Goal: Check status: Check status

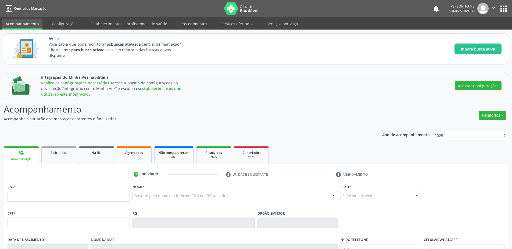
click at [201, 24] on link "Procedimentos" at bounding box center [194, 23] width 34 height 9
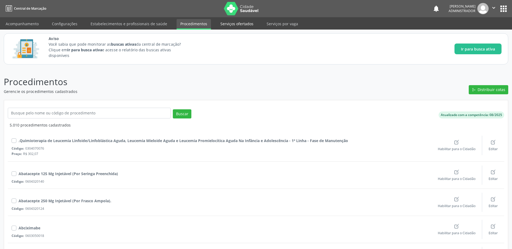
click at [241, 23] on link "Serviços ofertados" at bounding box center [237, 23] width 41 height 9
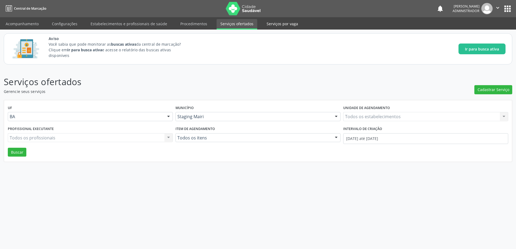
click at [276, 27] on link "Serviços por vaga" at bounding box center [282, 23] width 39 height 9
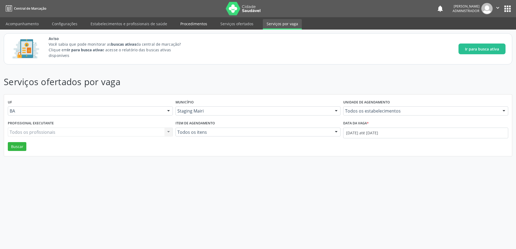
click at [190, 27] on link "Procedimentos" at bounding box center [194, 23] width 34 height 9
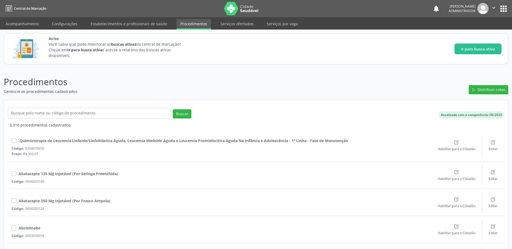
drag, startPoint x: 491, startPoint y: 115, endPoint x: 508, endPoint y: 116, distance: 17.5
click at [508, 116] on div "Atualizado com a competência: 08/2025" at bounding box center [424, 115] width 168 height 15
click at [438, 84] on header "Procedimentos Gerencie os procedimentos cadastrados Distribuir cotas" at bounding box center [256, 84] width 505 height 19
click at [20, 22] on link "Acompanhamento" at bounding box center [22, 23] width 41 height 9
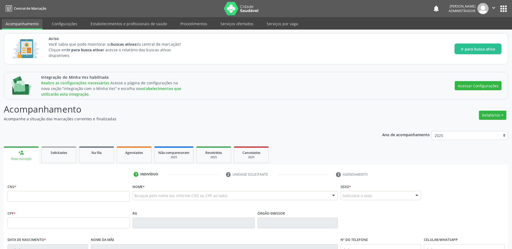
click at [25, 25] on link "Acompanhamento" at bounding box center [22, 24] width 41 height 10
drag, startPoint x: 41, startPoint y: 225, endPoint x: 44, endPoint y: 227, distance: 3.7
click at [42, 225] on input "text" at bounding box center [69, 223] width 122 height 11
paste input "121.373.565-38"
type input "121.373.565-38"
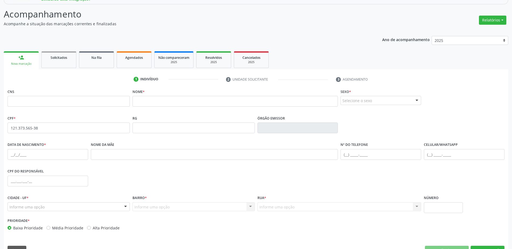
scroll to position [108, 0]
